Goal: Task Accomplishment & Management: Manage account settings

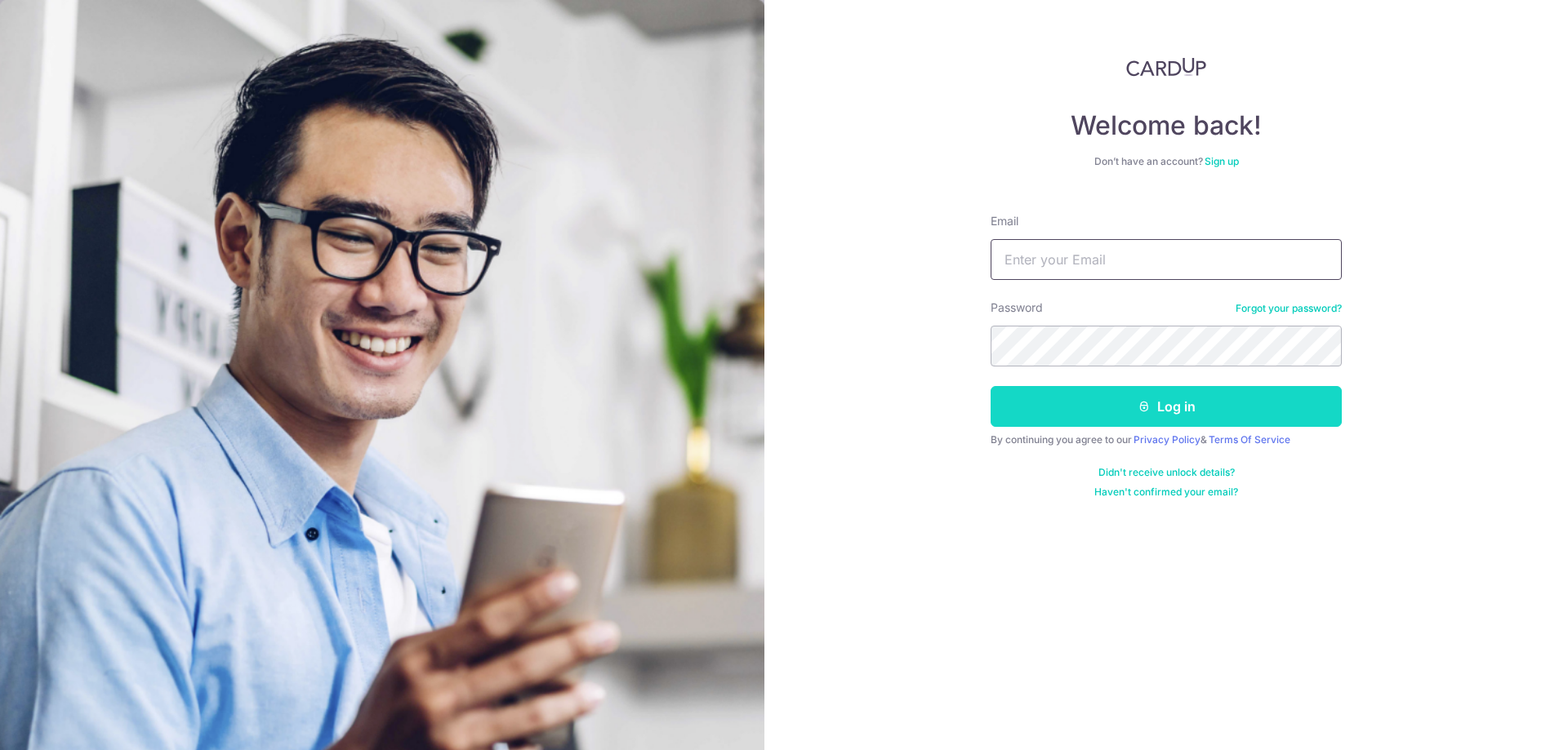
type input "shane@banyew.com"
click at [1108, 415] on button "Log in" at bounding box center [1166, 406] width 351 height 41
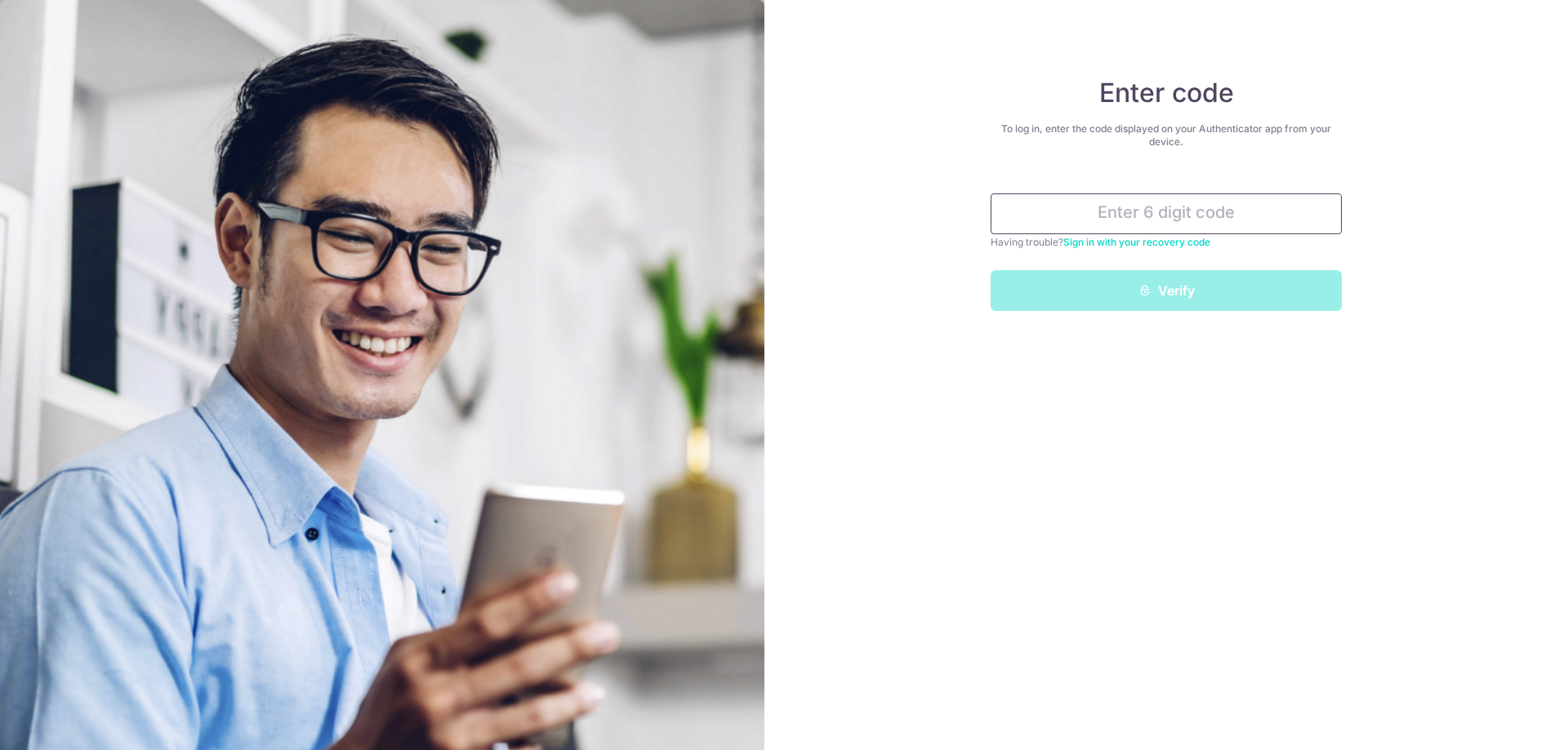
click at [1207, 214] on input "text" at bounding box center [1166, 214] width 351 height 41
type input "222231"
click at [990, 270] on button "Verify" at bounding box center [1166, 290] width 351 height 41
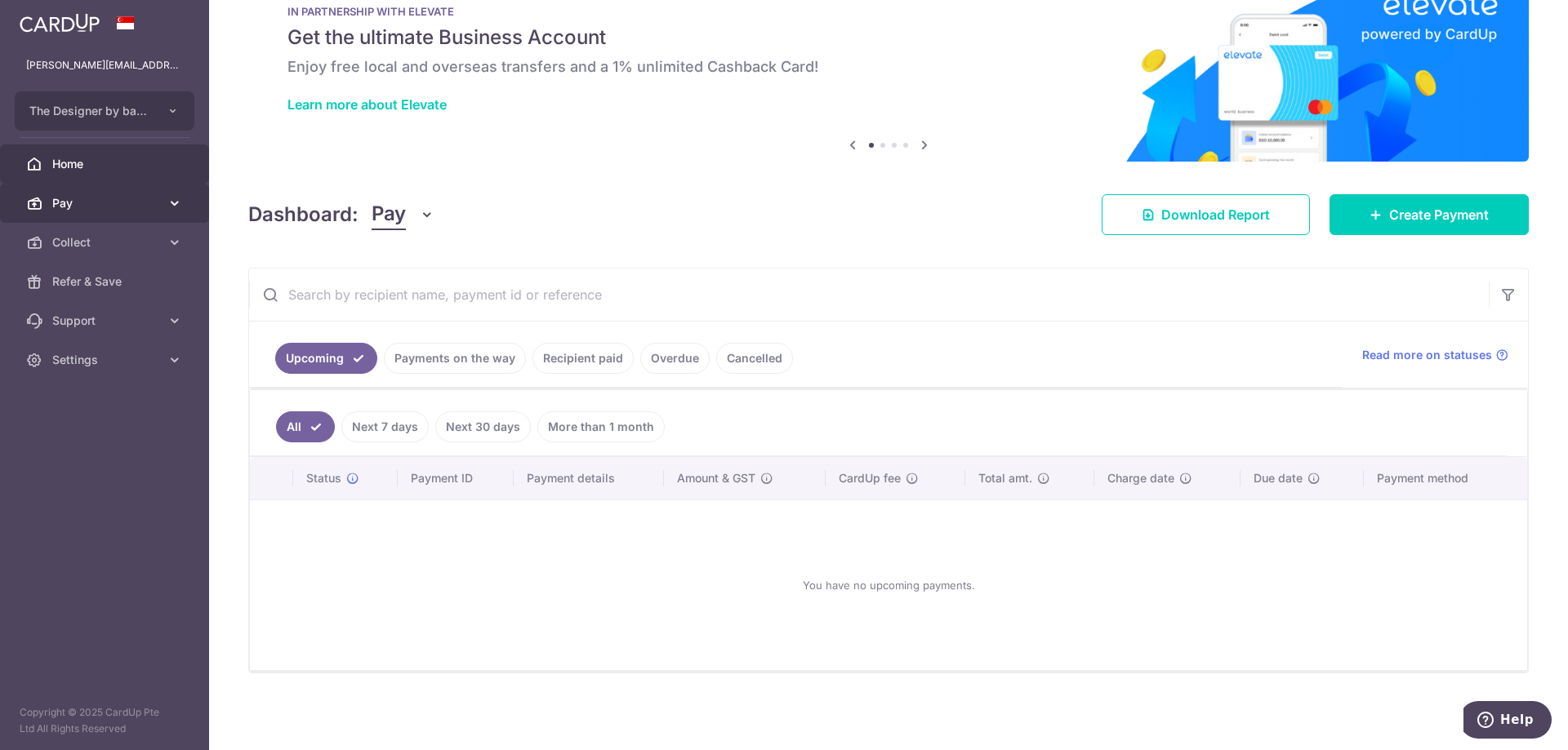
click at [100, 197] on span "Pay" at bounding box center [106, 203] width 108 height 16
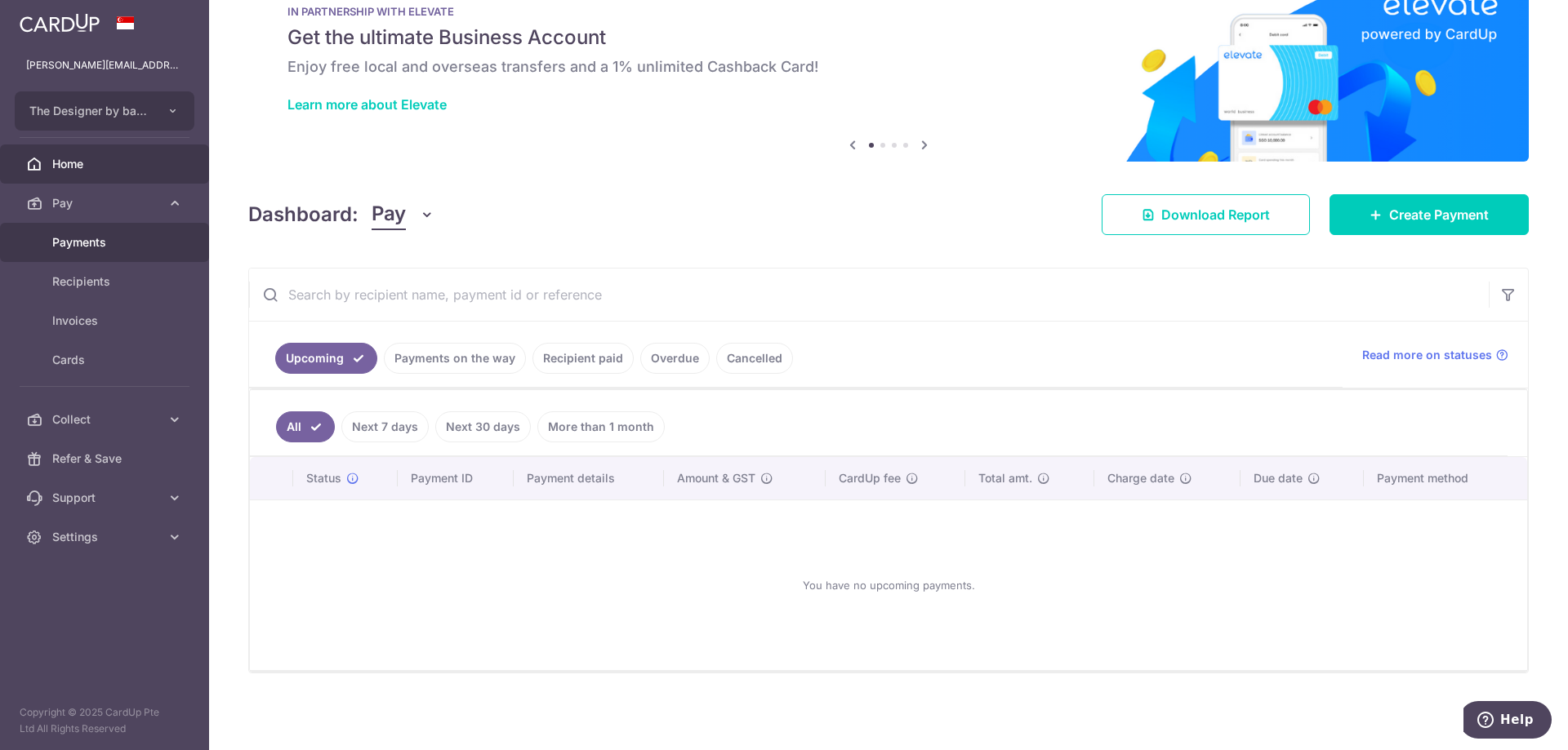
click at [68, 245] on span "Payments" at bounding box center [106, 242] width 108 height 16
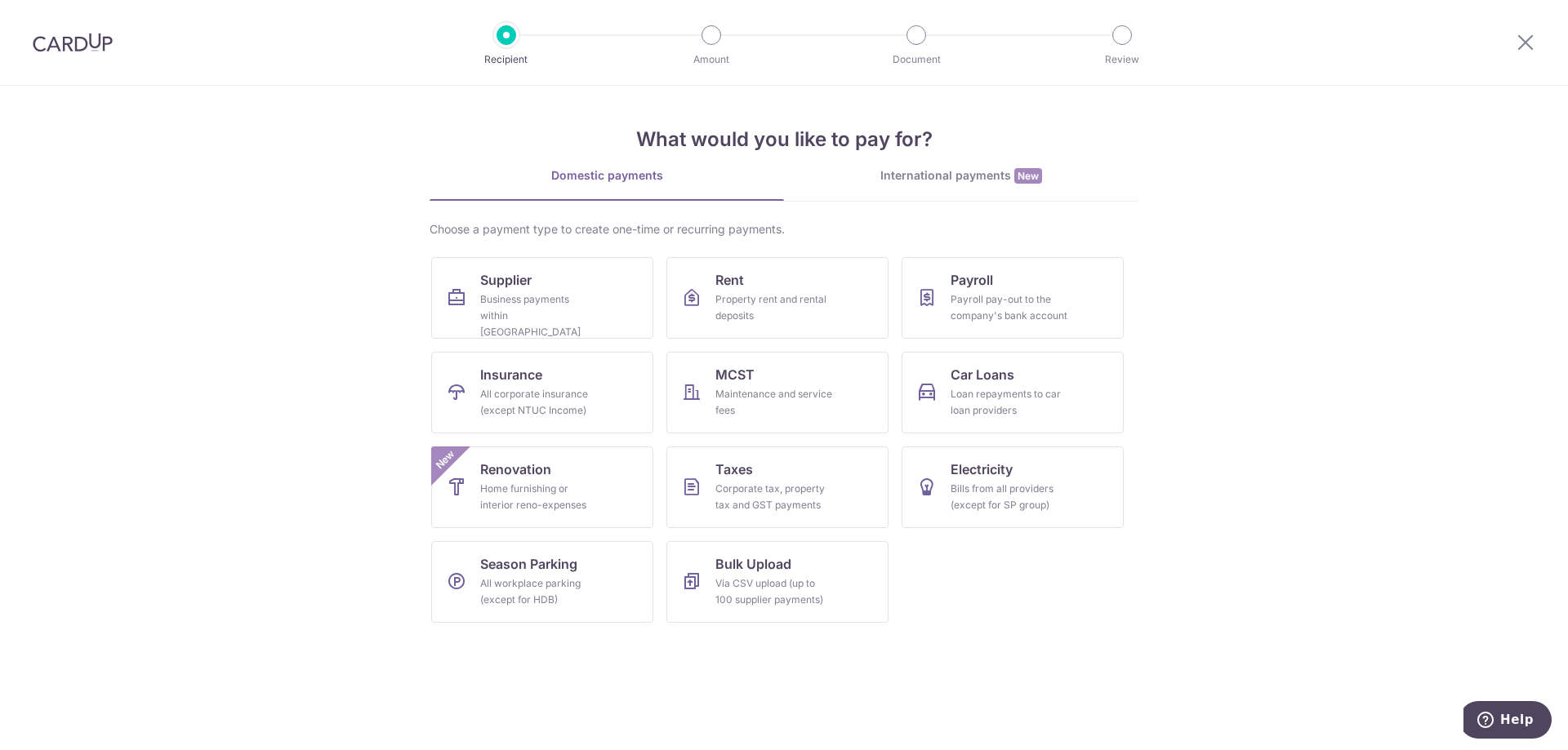
click at [80, 45] on img at bounding box center [72, 42] width 80 height 19
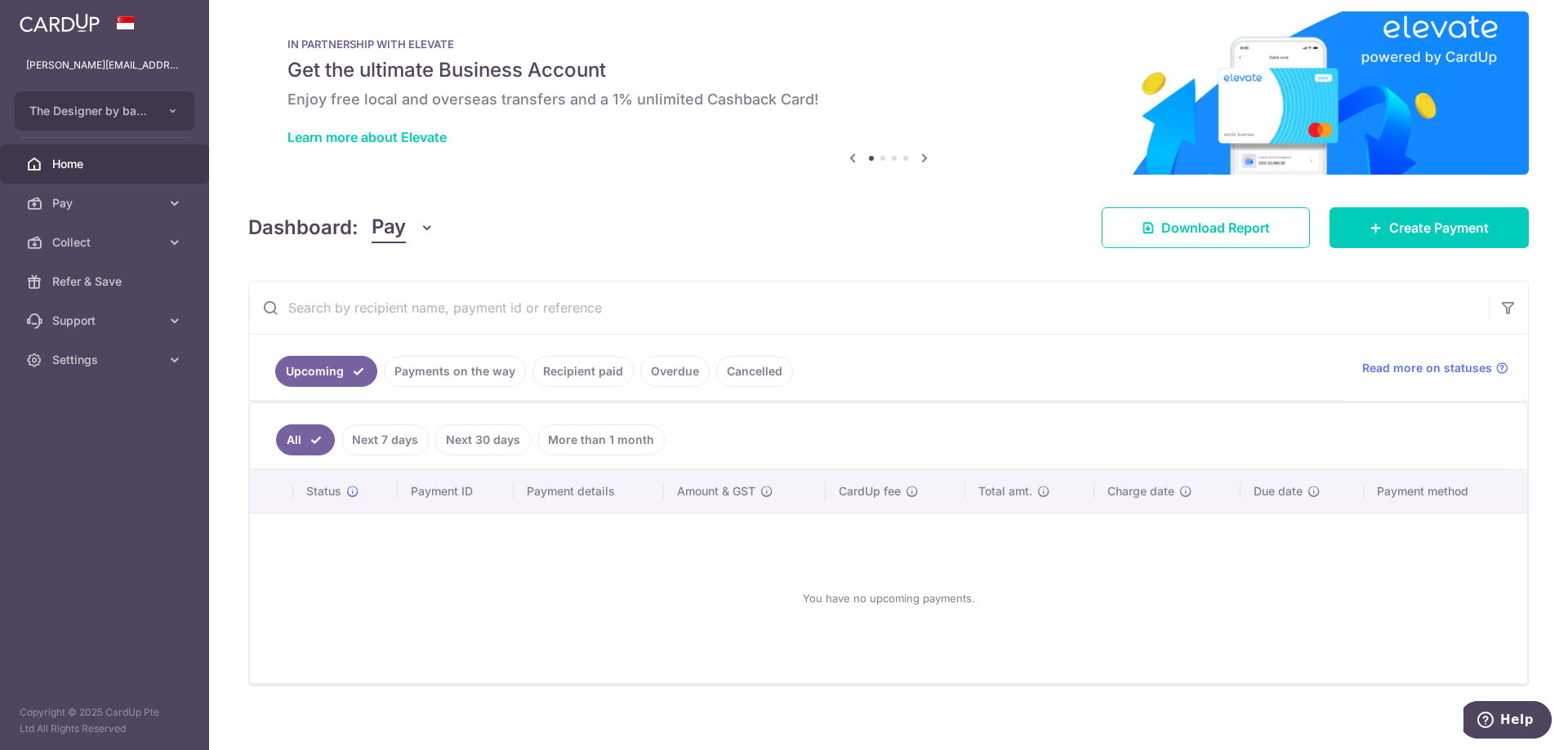
scroll to position [28, 0]
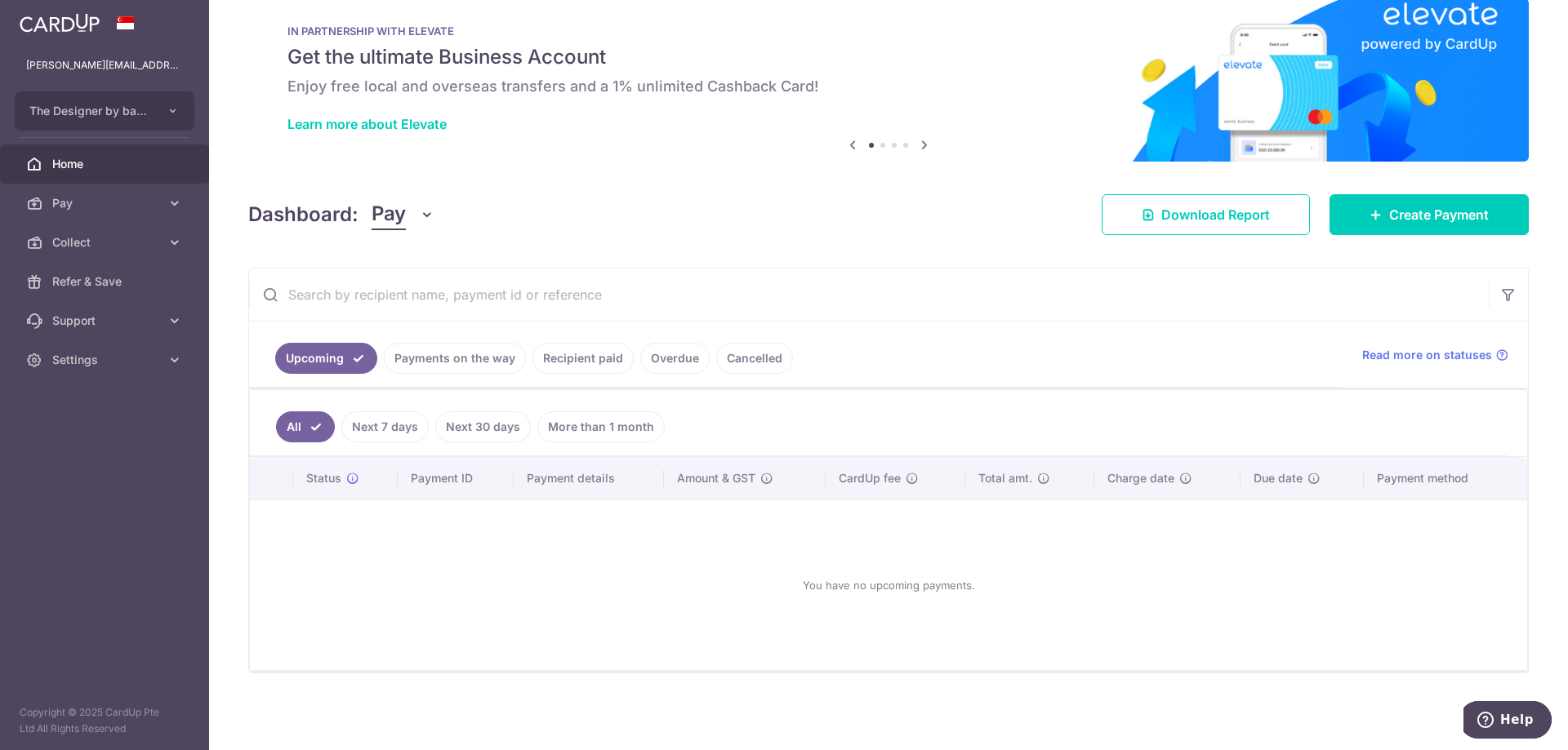
click at [593, 357] on link "Recipient paid" at bounding box center [583, 358] width 101 height 31
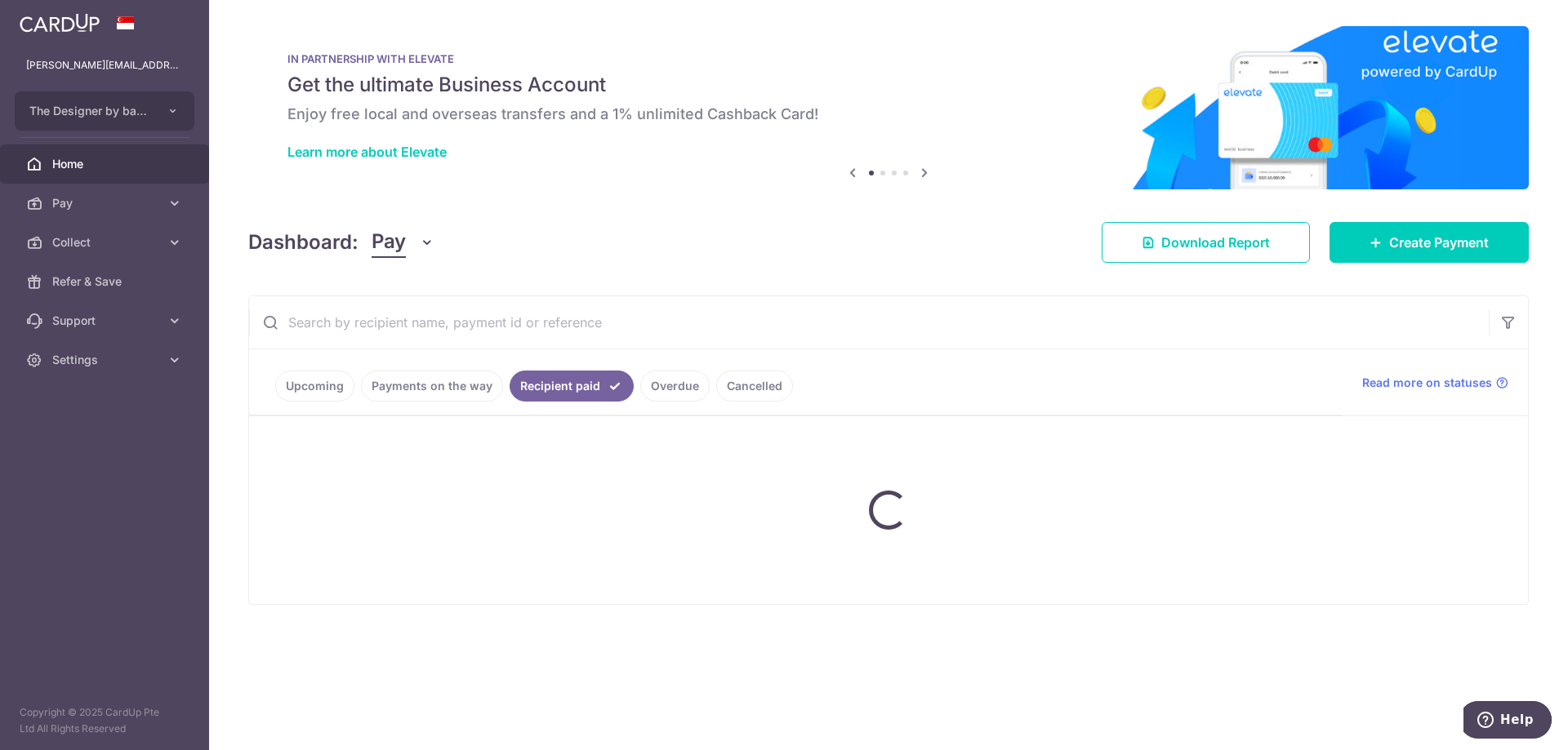
scroll to position [0, 0]
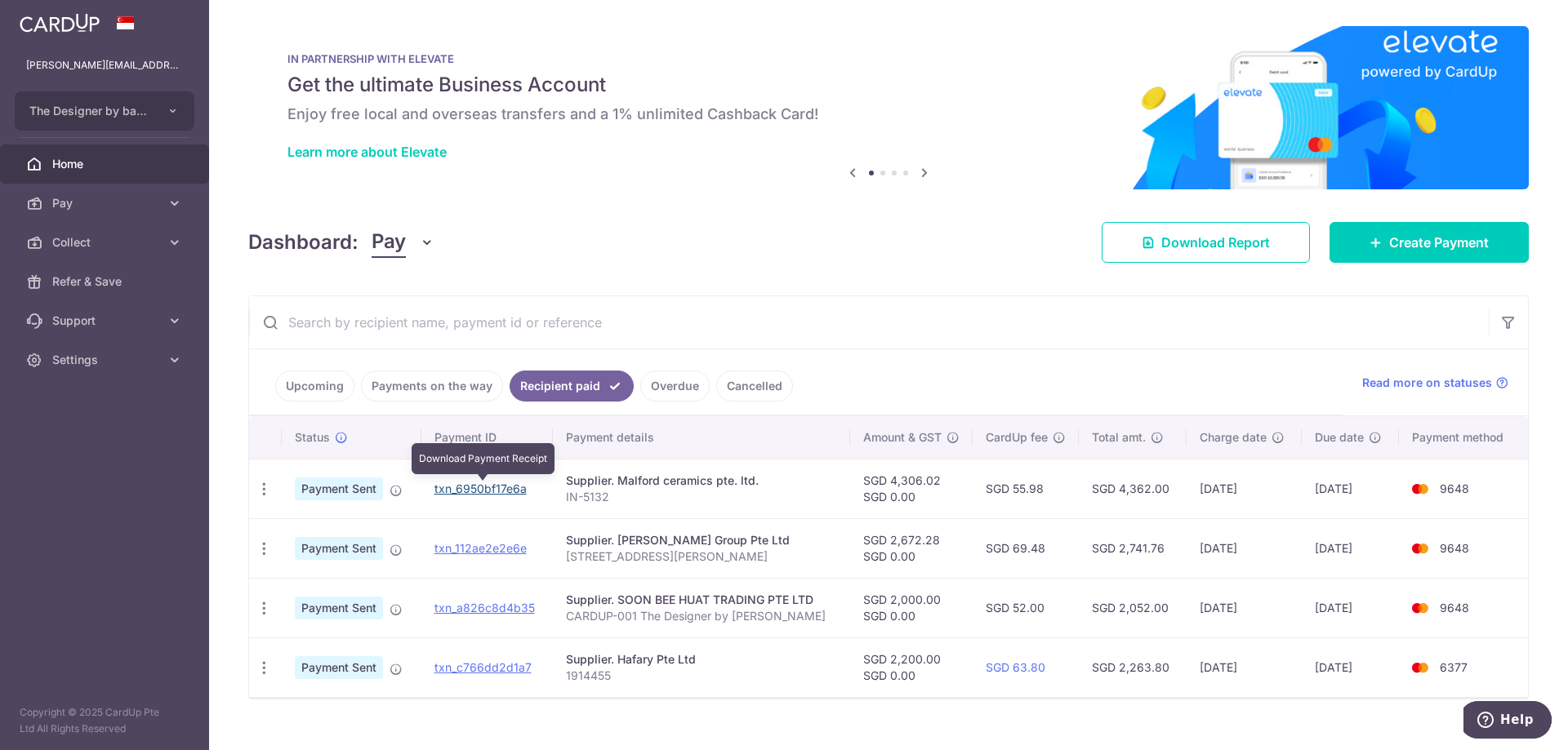
click at [511, 494] on link "txn_6950bf17e6a" at bounding box center [480, 489] width 92 height 14
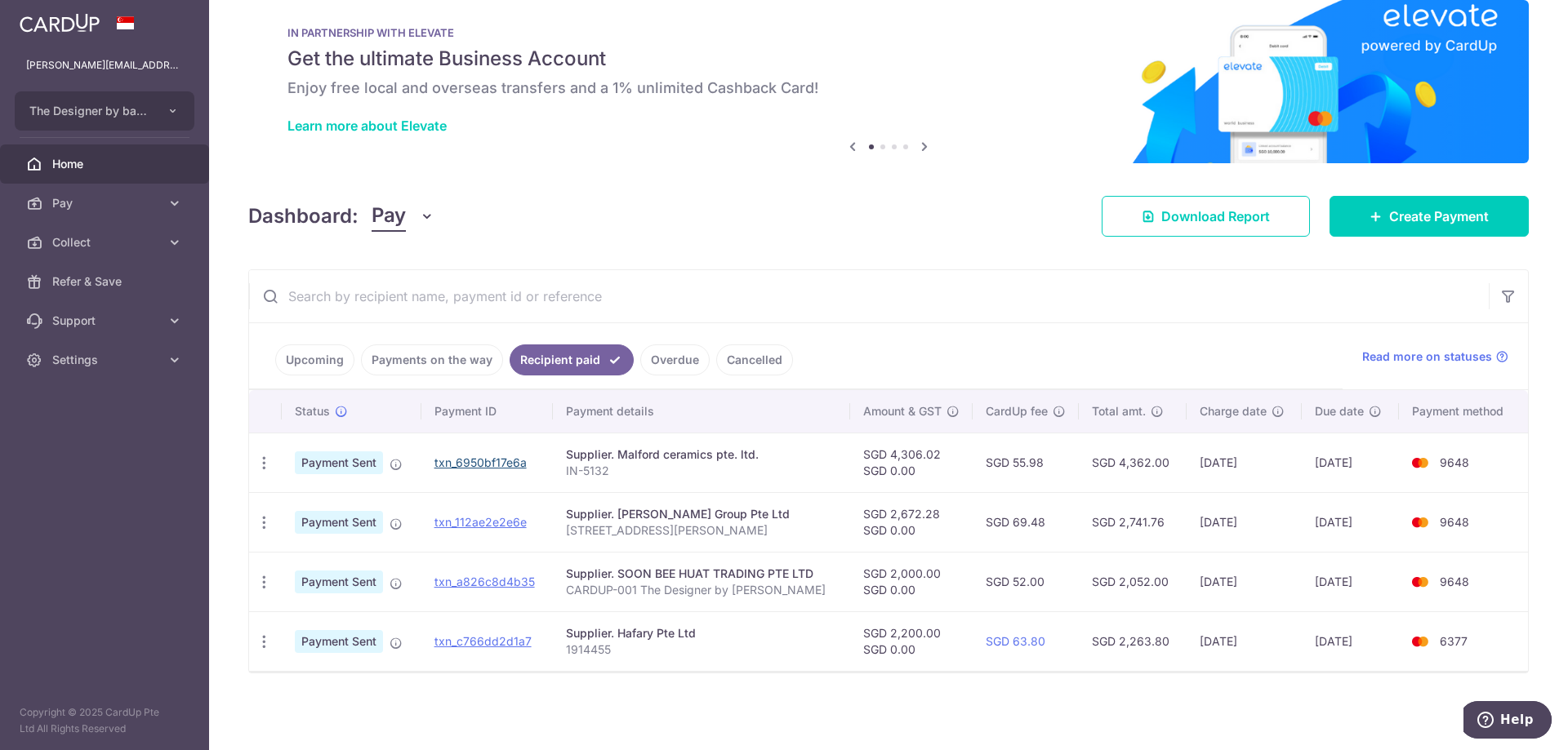
scroll to position [26, 0]
click at [968, 214] on div "Dashboard: Pay Pay Collect Download Report Create Payment" at bounding box center [888, 213] width 1280 height 47
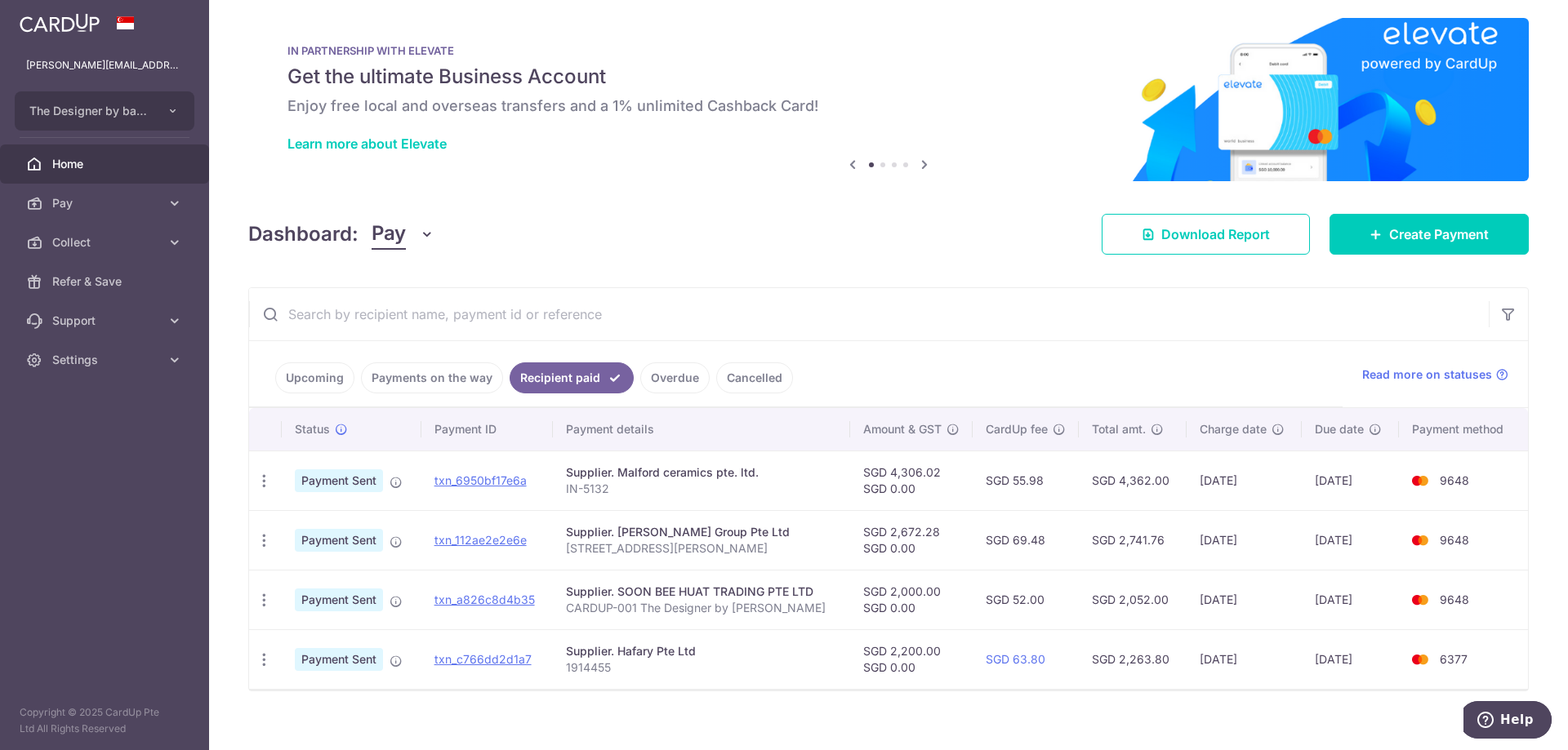
scroll to position [0, 0]
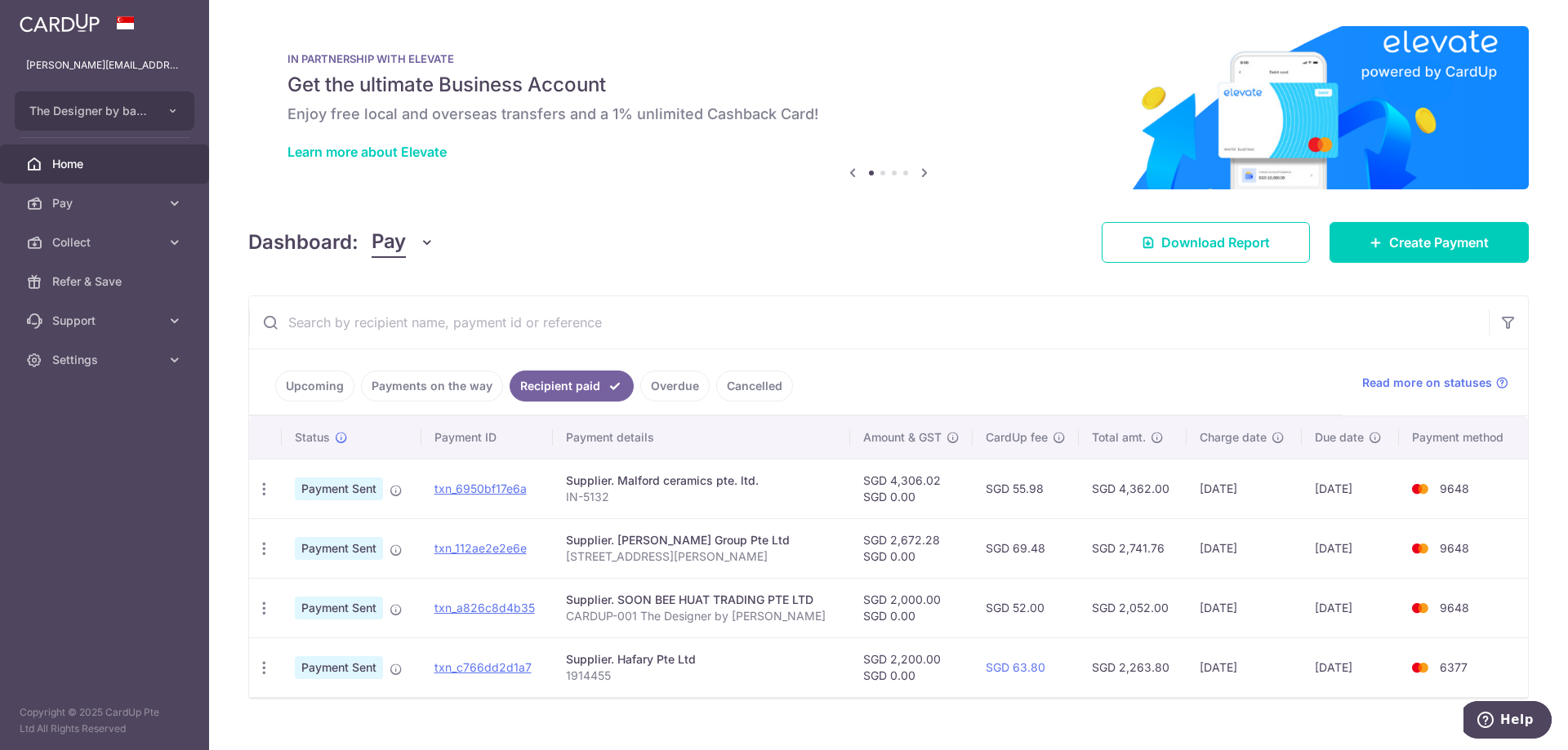
click at [921, 172] on icon at bounding box center [924, 173] width 19 height 20
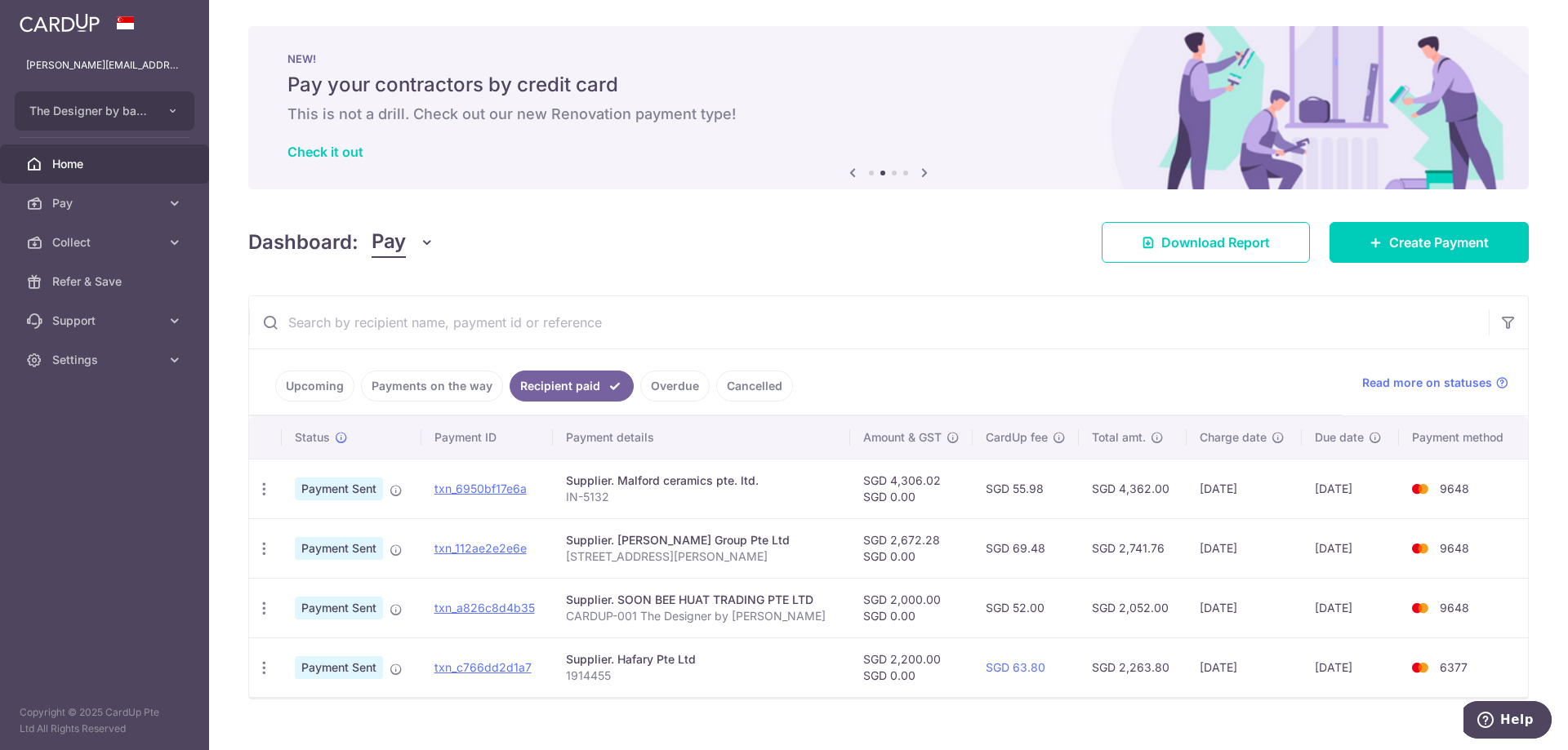
click at [921, 172] on icon at bounding box center [924, 173] width 19 height 20
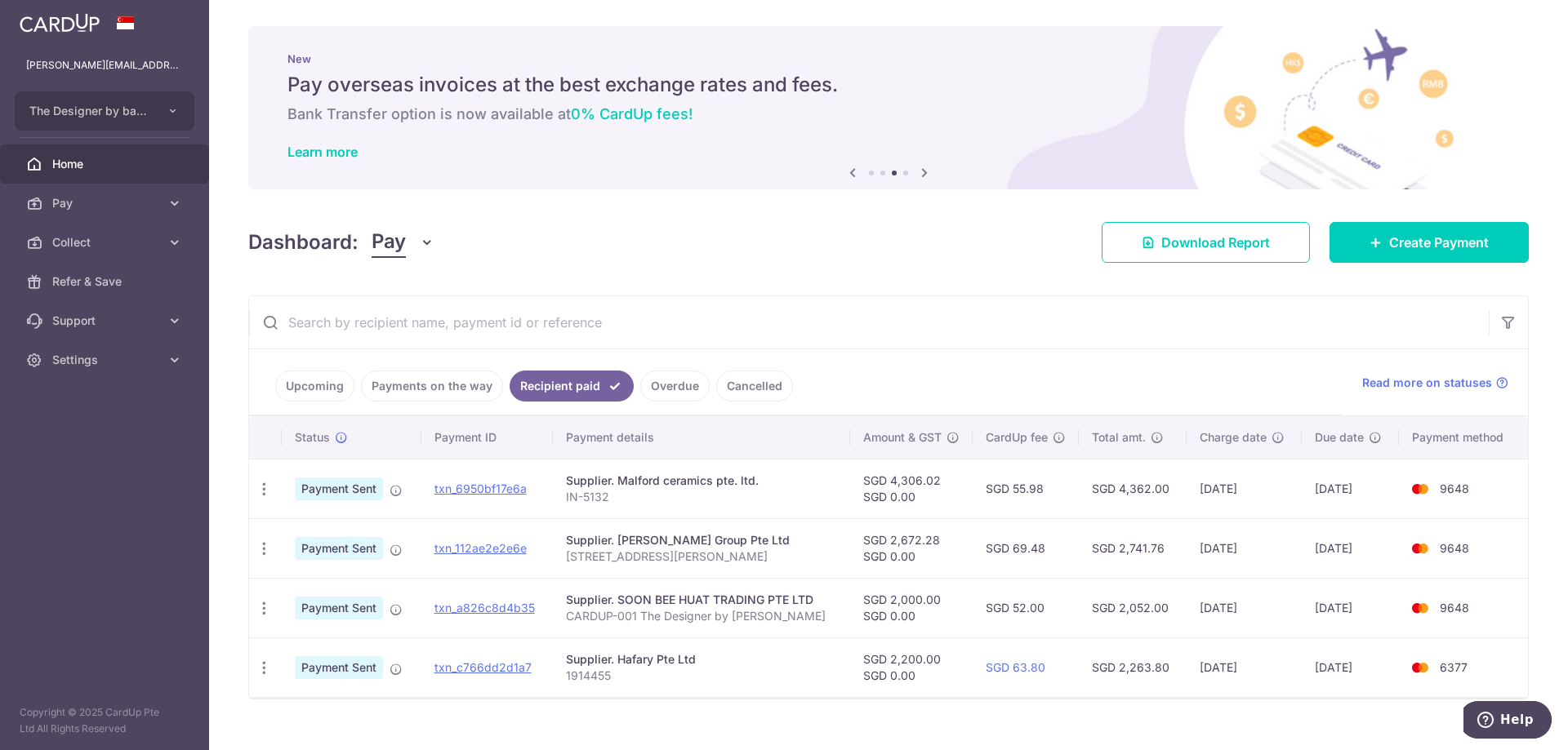
click at [921, 172] on icon at bounding box center [924, 173] width 19 height 20
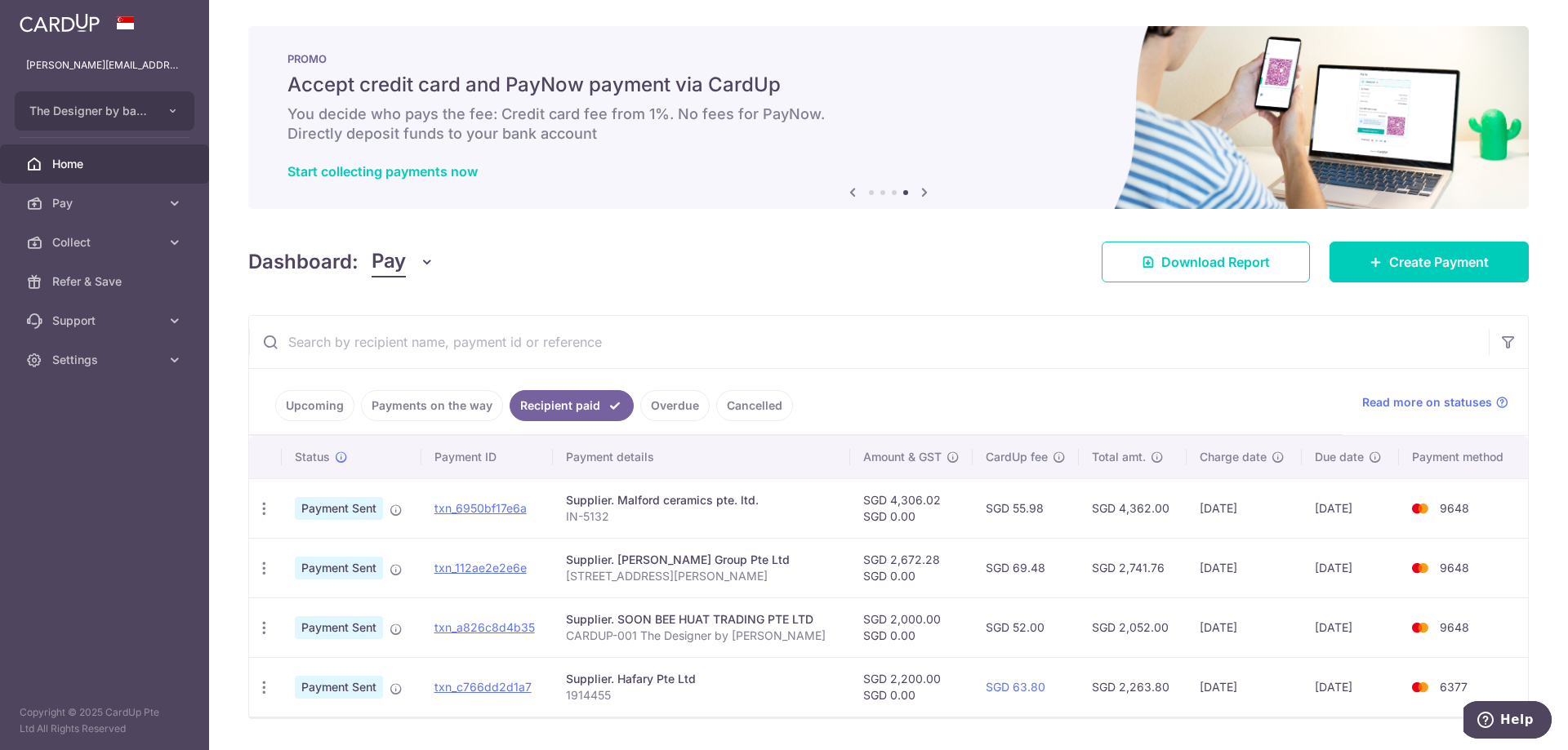
click at [921, 172] on div "Start collecting payments now" at bounding box center [889, 171] width 1202 height 16
click at [922, 189] on icon at bounding box center [924, 192] width 19 height 20
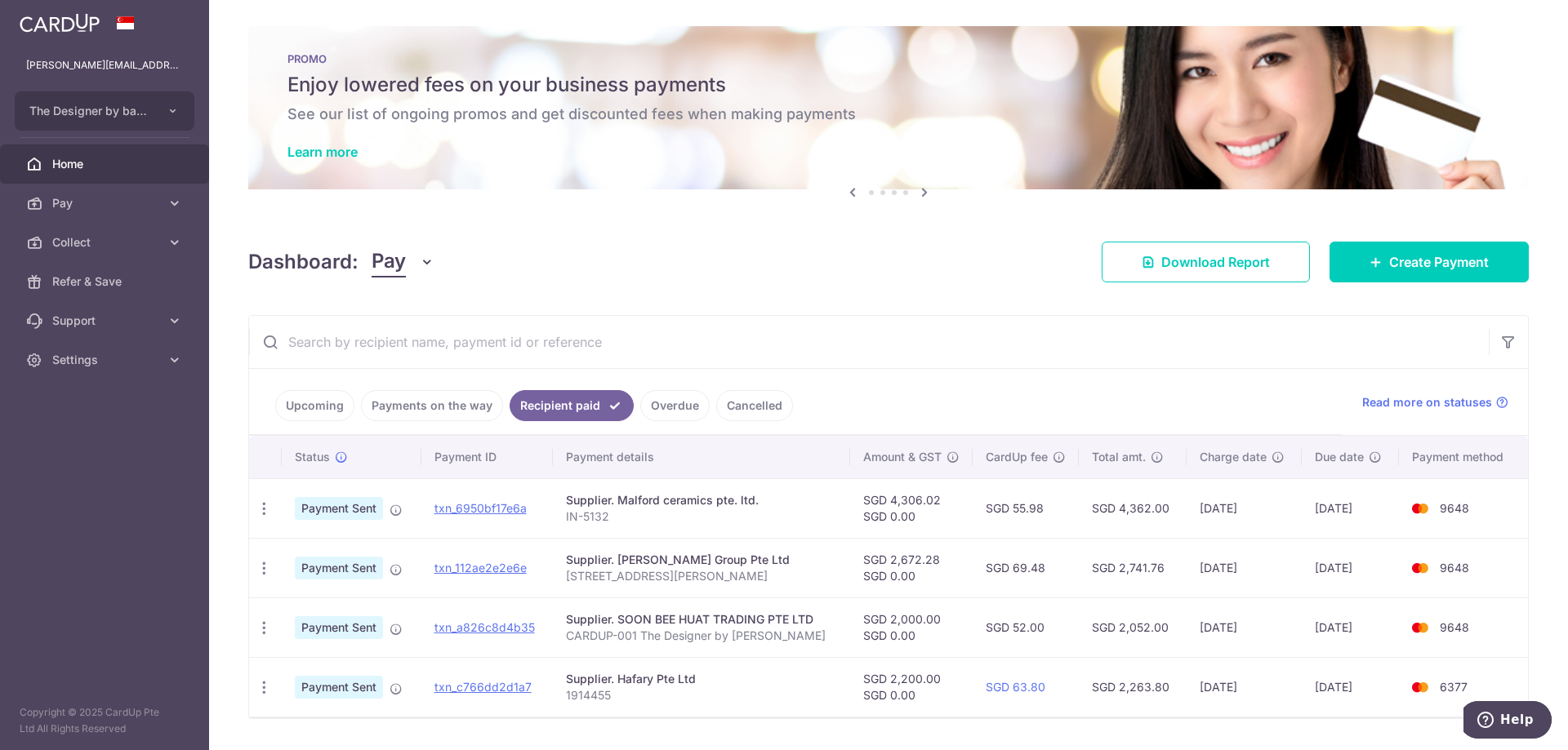
click at [922, 189] on div "× Pause Schedule Pause all future payments in this series Pause just this one p…" at bounding box center [888, 375] width 1359 height 750
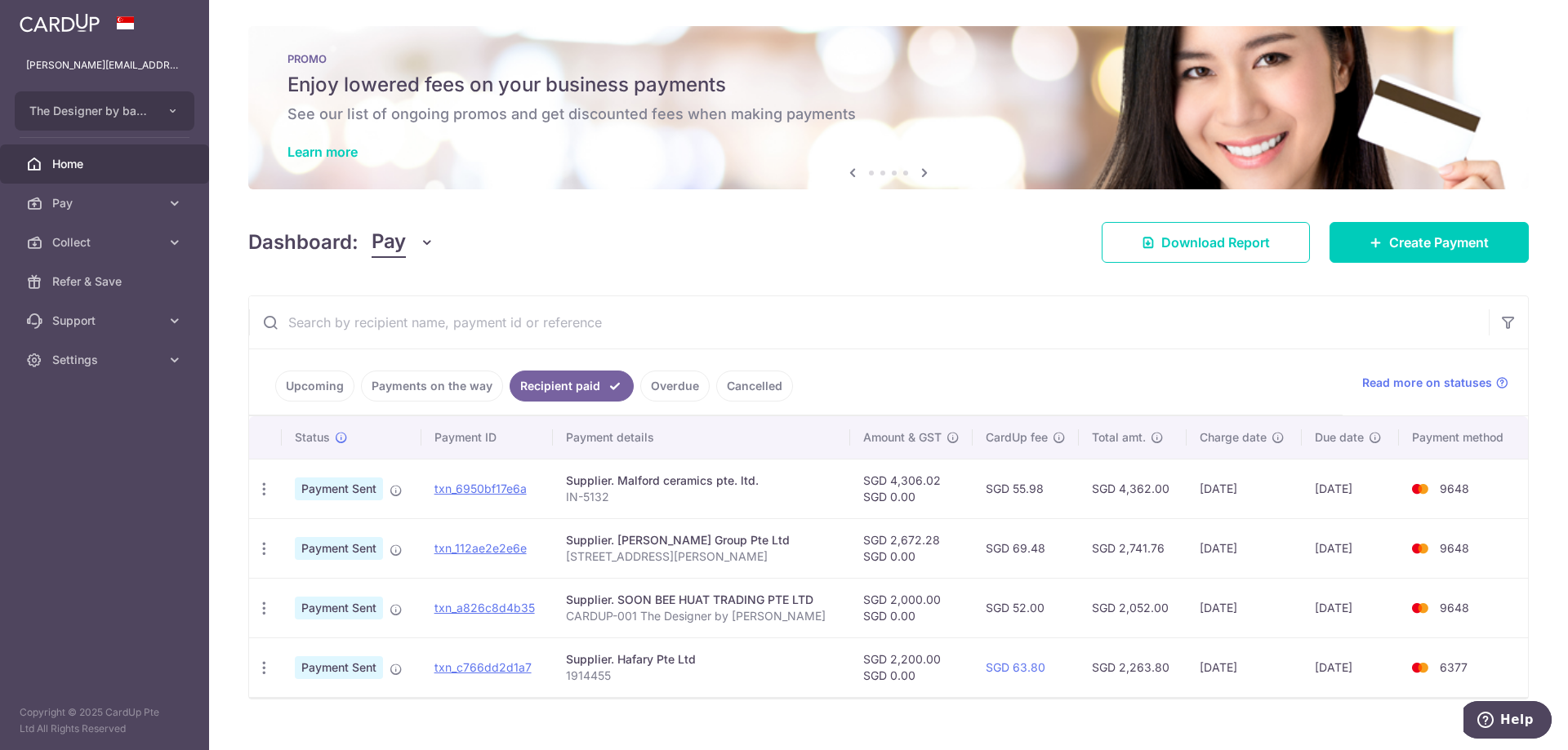
click at [922, 175] on icon at bounding box center [924, 173] width 19 height 20
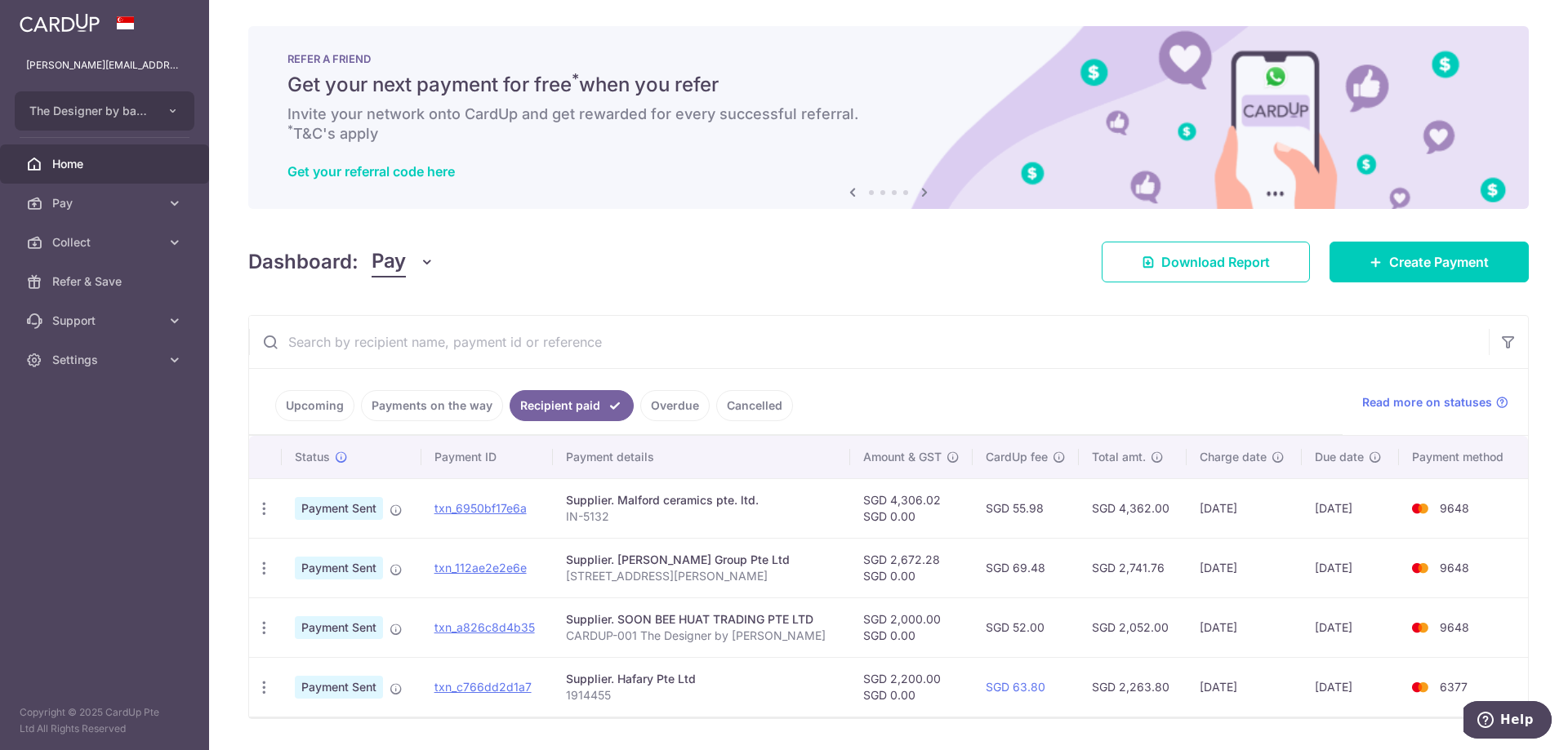
click at [922, 168] on div "Get your referral code here" at bounding box center [889, 171] width 1202 height 16
click at [919, 188] on icon at bounding box center [924, 192] width 19 height 20
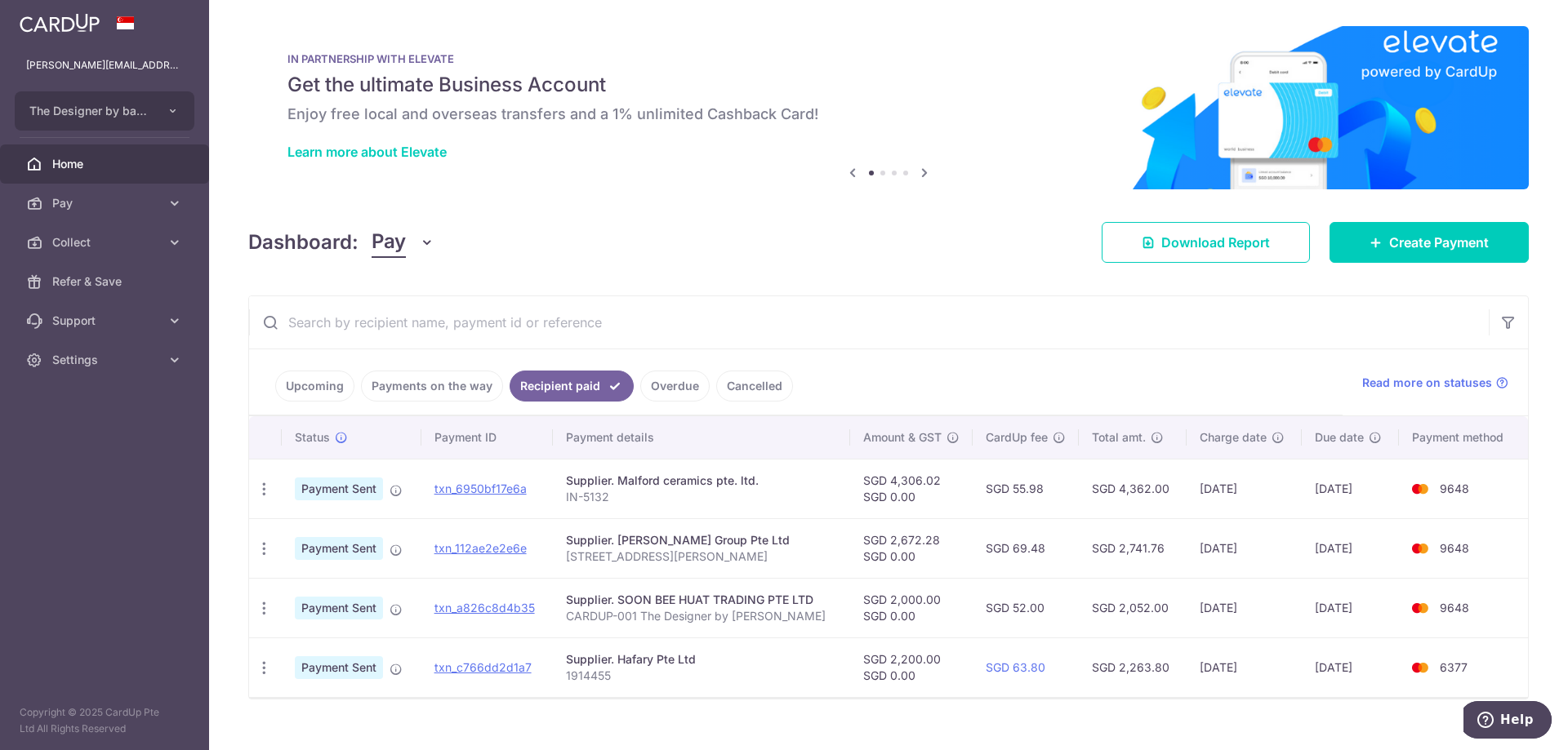
click at [919, 190] on div "× Pause Schedule Pause all future payments in this series Pause just this one p…" at bounding box center [888, 375] width 1359 height 750
click at [920, 251] on div "Dashboard: Pay Pay Collect Download Report Create Payment" at bounding box center [888, 239] width 1280 height 47
click at [584, 209] on div "× Pause Schedule Pause all future payments in this series Pause just this one p…" at bounding box center [888, 375] width 1359 height 750
